Goal: Task Accomplishment & Management: Use online tool/utility

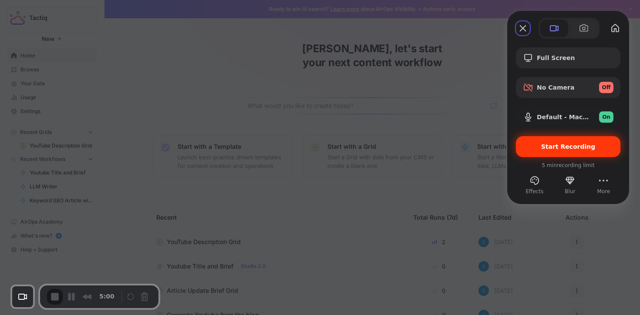
click at [592, 151] on div "Start Recording" at bounding box center [568, 146] width 105 height 21
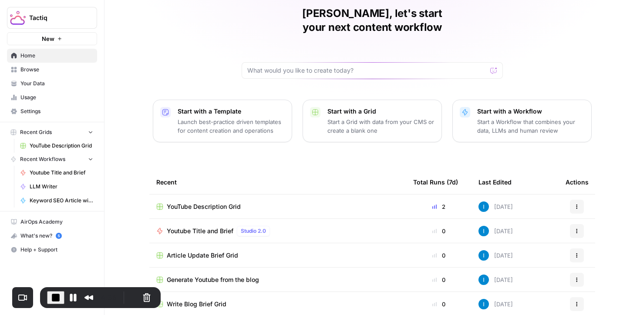
scroll to position [85, 0]
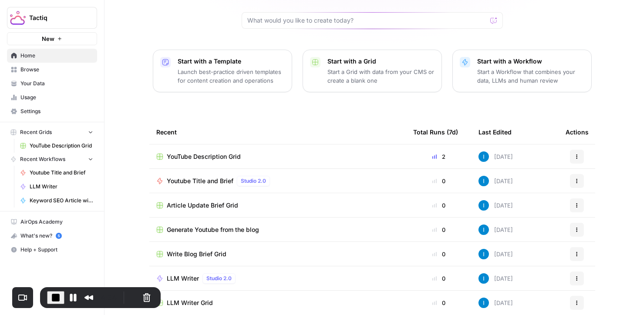
click at [214, 177] on span "Youtube Title and Brief" at bounding box center [200, 181] width 67 height 9
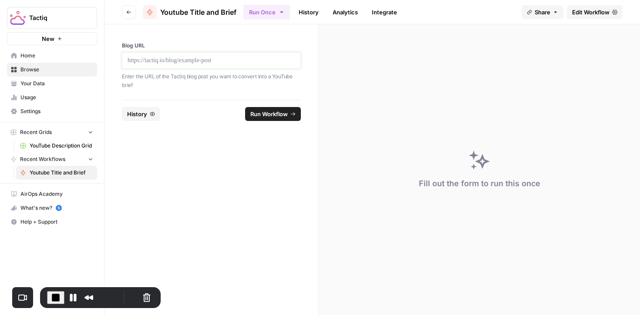
click at [187, 63] on p at bounding box center [212, 60] width 168 height 9
click at [125, 10] on button "Go back" at bounding box center [129, 12] width 14 height 14
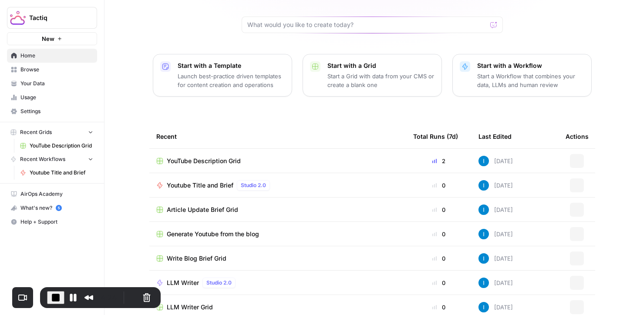
scroll to position [85, 0]
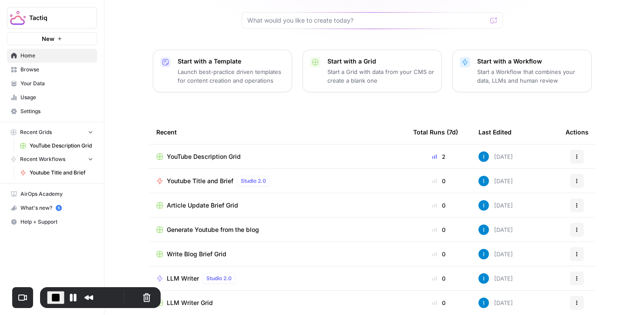
click at [28, 66] on span "Browse" at bounding box center [56, 70] width 73 height 8
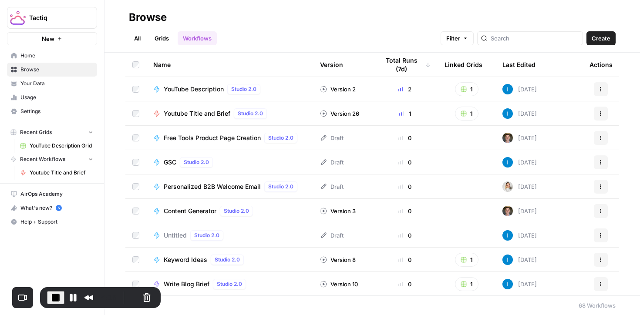
click at [198, 34] on link "Workflows" at bounding box center [197, 38] width 39 height 14
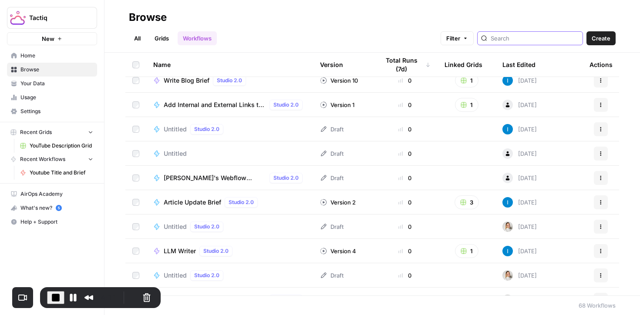
scroll to position [210, 0]
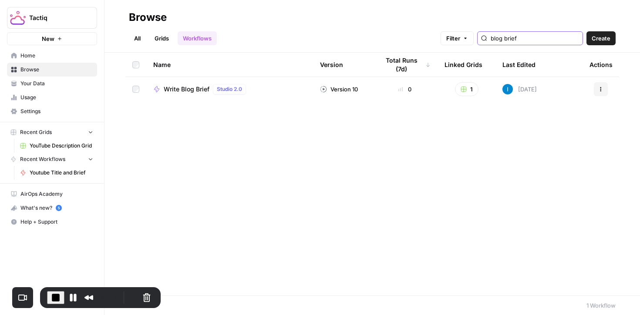
type input "blog brief"
click at [186, 90] on span "Write Blog Brief" at bounding box center [187, 89] width 46 height 9
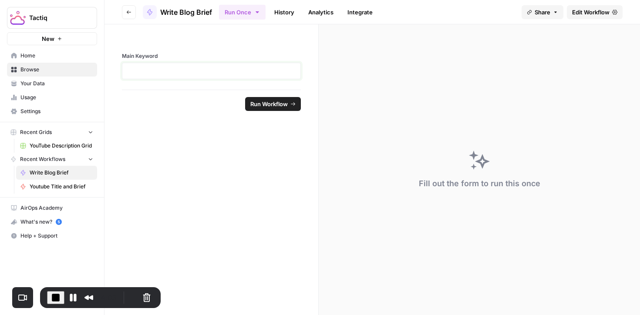
click at [229, 67] on p at bounding box center [212, 71] width 168 height 9
click at [284, 104] on span "Run Workflow" at bounding box center [268, 104] width 37 height 9
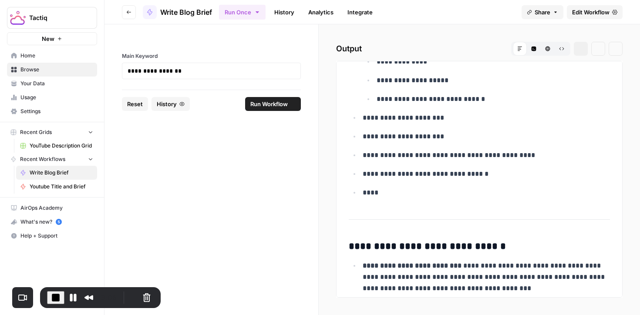
scroll to position [632, 0]
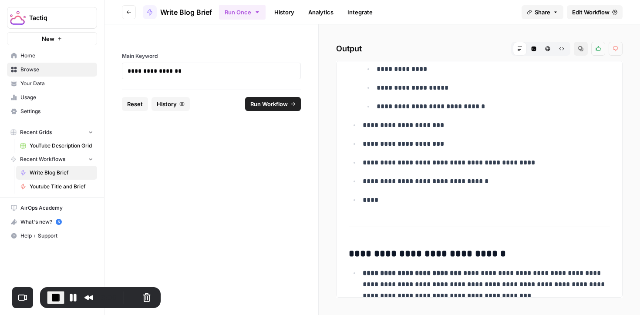
click at [591, 8] on span "Edit Workflow" at bounding box center [590, 12] width 37 height 9
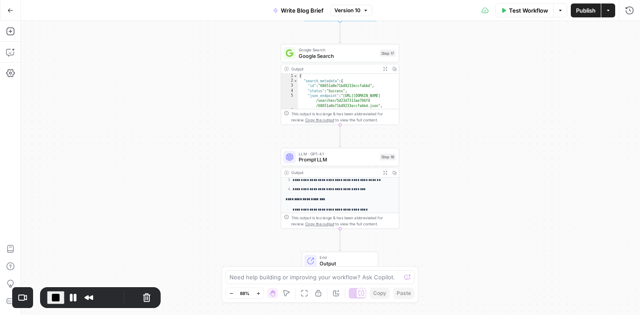
scroll to position [49, 0]
click at [5, 10] on button "Go Back" at bounding box center [11, 11] width 16 height 16
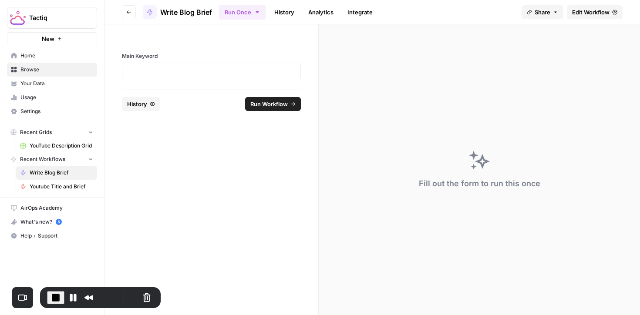
click at [128, 12] on icon "button" at bounding box center [128, 12] width 5 height 5
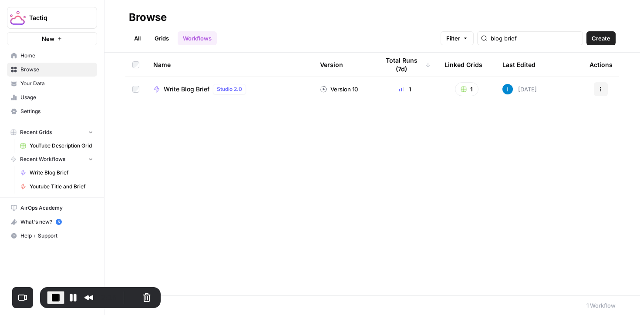
click at [165, 41] on link "Grids" at bounding box center [161, 38] width 25 height 14
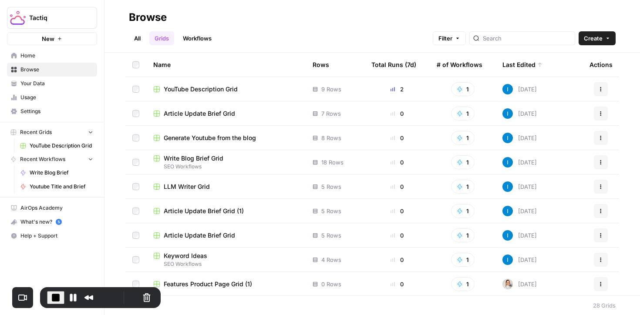
click at [213, 155] on span "Write Blog Brief Grid" at bounding box center [194, 158] width 60 height 9
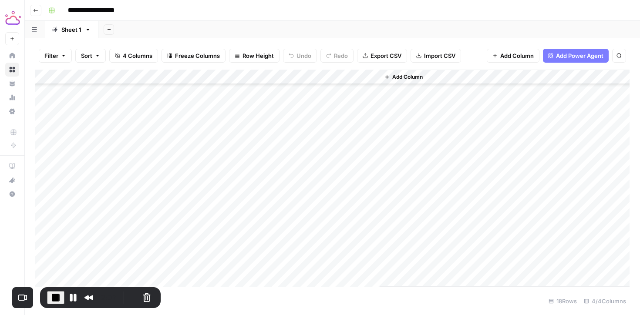
scroll to position [78, 0]
click at [99, 275] on div "Add Column" at bounding box center [332, 178] width 594 height 217
click at [107, 263] on div "Add Column" at bounding box center [332, 178] width 594 height 217
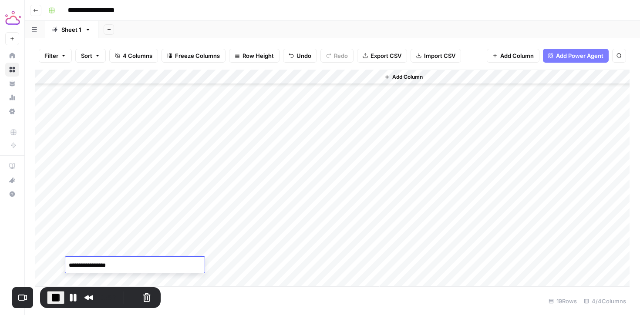
type textarea "**********"
click at [166, 263] on div "Add Column" at bounding box center [332, 178] width 594 height 217
click at [98, 279] on div "Add Column" at bounding box center [332, 178] width 594 height 217
type textarea "**********"
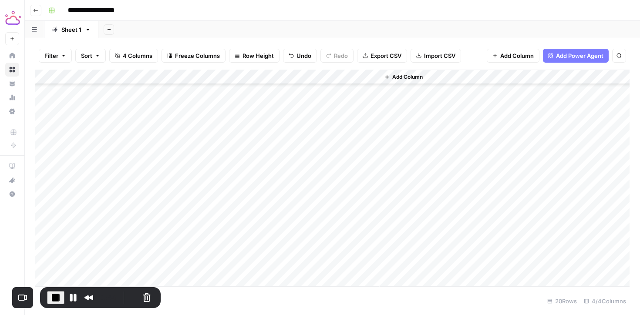
click at [182, 265] on div "Add Column" at bounding box center [332, 178] width 594 height 217
click at [34, 12] on icon "button" at bounding box center [35, 10] width 5 height 5
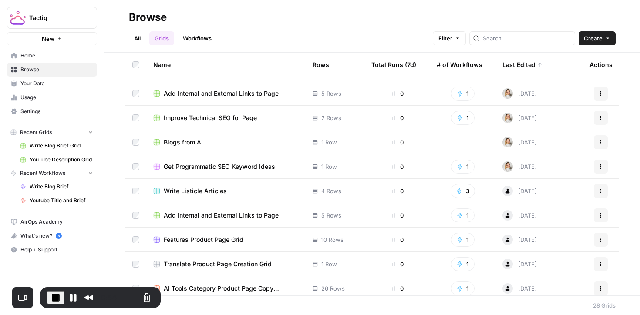
scroll to position [435, 0]
click at [54, 298] on span "End Recording" at bounding box center [56, 298] width 10 height 10
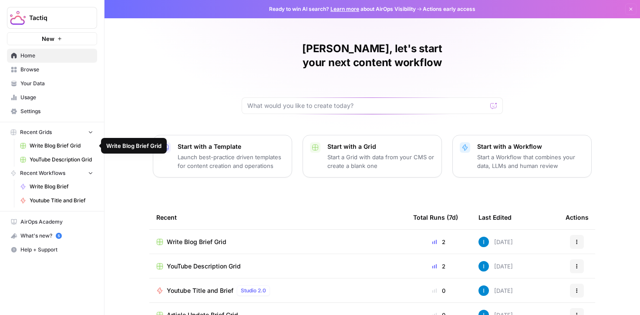
click at [55, 162] on span "YouTube Description Grid" at bounding box center [62, 160] width 64 height 8
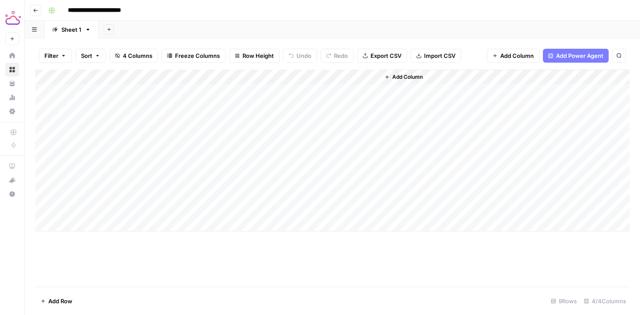
click at [100, 228] on div "Add Column" at bounding box center [332, 151] width 594 height 162
click at [107, 223] on div "Add Column" at bounding box center [332, 158] width 594 height 177
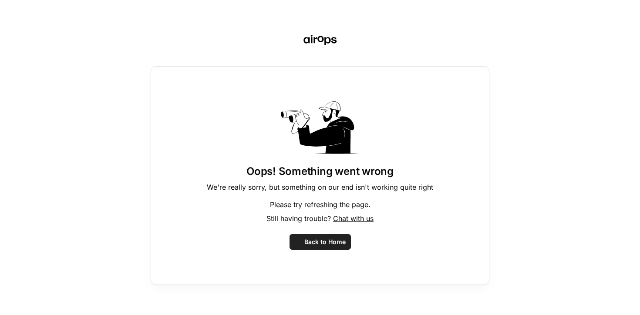
click at [107, 223] on div "Oops! Something went wrong We're really sorry, but something on our end isn't w…" at bounding box center [320, 157] width 640 height 315
click at [313, 243] on span "Back to Home" at bounding box center [324, 242] width 41 height 9
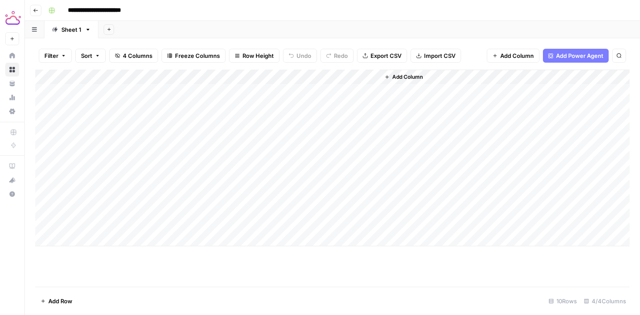
click at [118, 225] on div "Add Column" at bounding box center [332, 158] width 594 height 177
type textarea "**********"
click at [162, 250] on div "Add Column" at bounding box center [332, 178] width 594 height 217
click at [174, 226] on div "Add Column" at bounding box center [332, 158] width 594 height 177
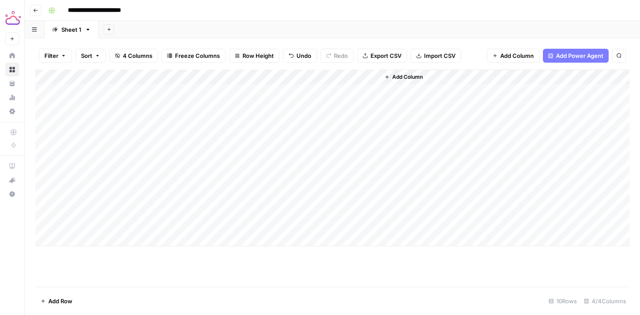
click at [183, 220] on div "Add Column" at bounding box center [332, 158] width 594 height 177
click at [183, 220] on textarea at bounding box center [213, 225] width 139 height 12
type textarea "**********"
click at [255, 285] on div "Add Column" at bounding box center [332, 178] width 594 height 217
click at [255, 224] on div "Add Column" at bounding box center [332, 158] width 594 height 177
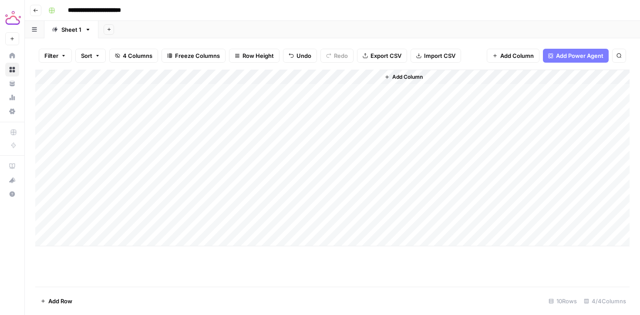
click at [336, 225] on div "Add Column" at bounding box center [332, 158] width 594 height 177
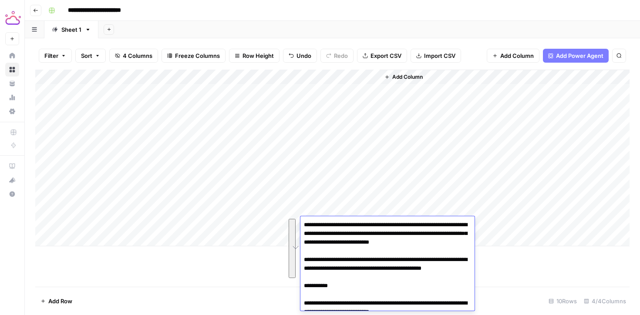
drag, startPoint x: 358, startPoint y: 286, endPoint x: 294, endPoint y: 220, distance: 91.5
click at [294, 220] on body "**********" at bounding box center [320, 157] width 640 height 315
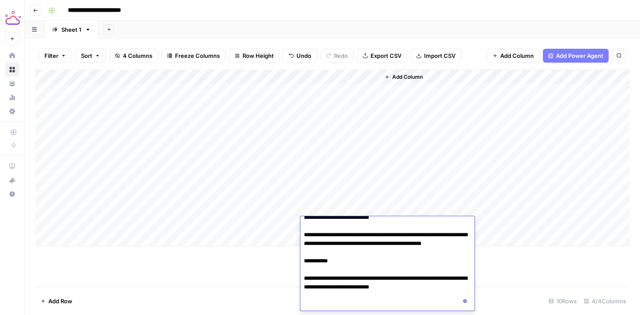
drag, startPoint x: 409, startPoint y: 307, endPoint x: 304, endPoint y: 285, distance: 107.3
click at [304, 285] on textarea "**********" at bounding box center [387, 252] width 174 height 117
